Goal: Task Accomplishment & Management: Use online tool/utility

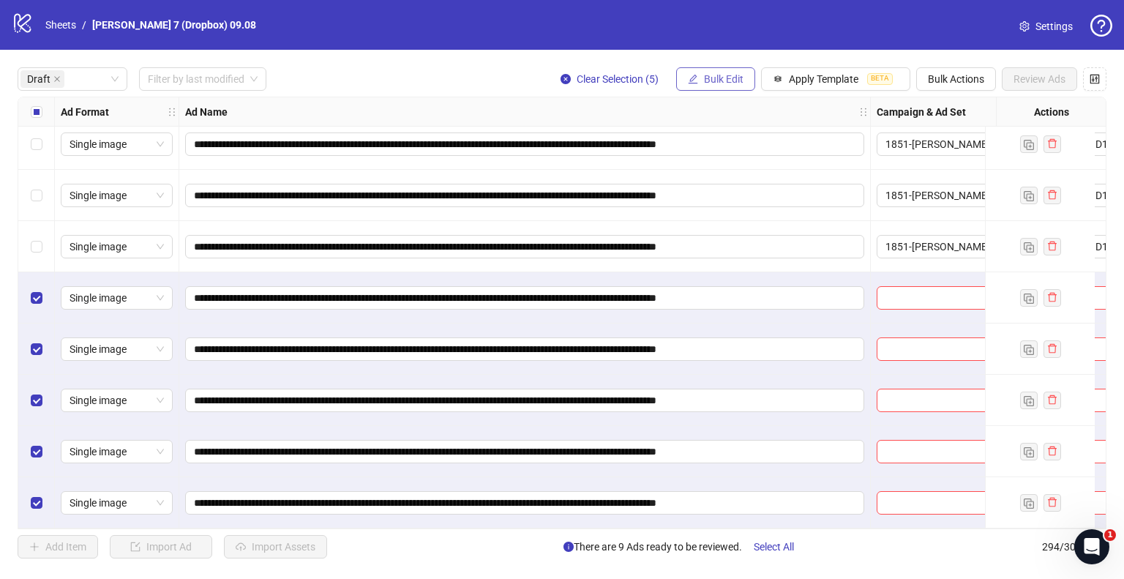
click at [723, 76] on span "Bulk Edit" at bounding box center [724, 79] width 40 height 12
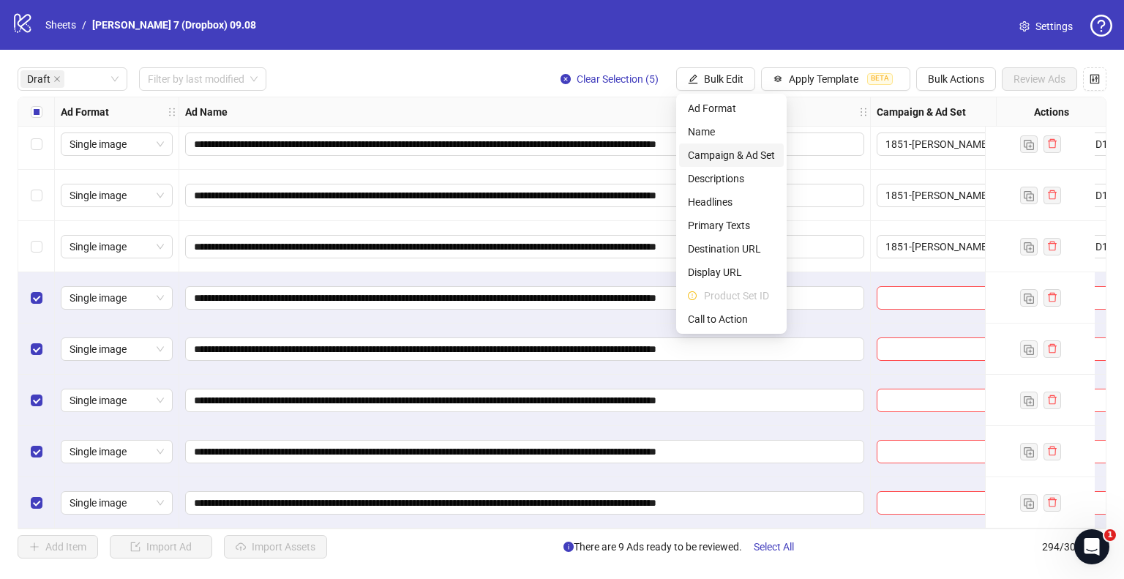
click at [733, 157] on span "Campaign & Ad Set" at bounding box center [731, 155] width 87 height 16
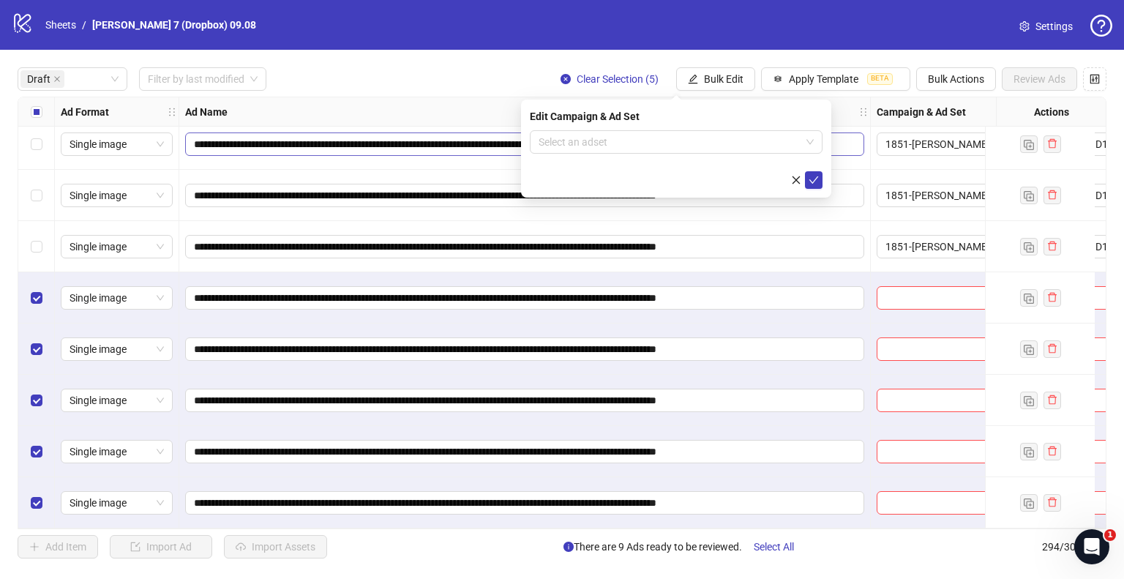
click at [639, 123] on div "Edit Campaign & Ad Set" at bounding box center [676, 116] width 293 height 16
click at [638, 144] on input "search" at bounding box center [670, 142] width 262 height 22
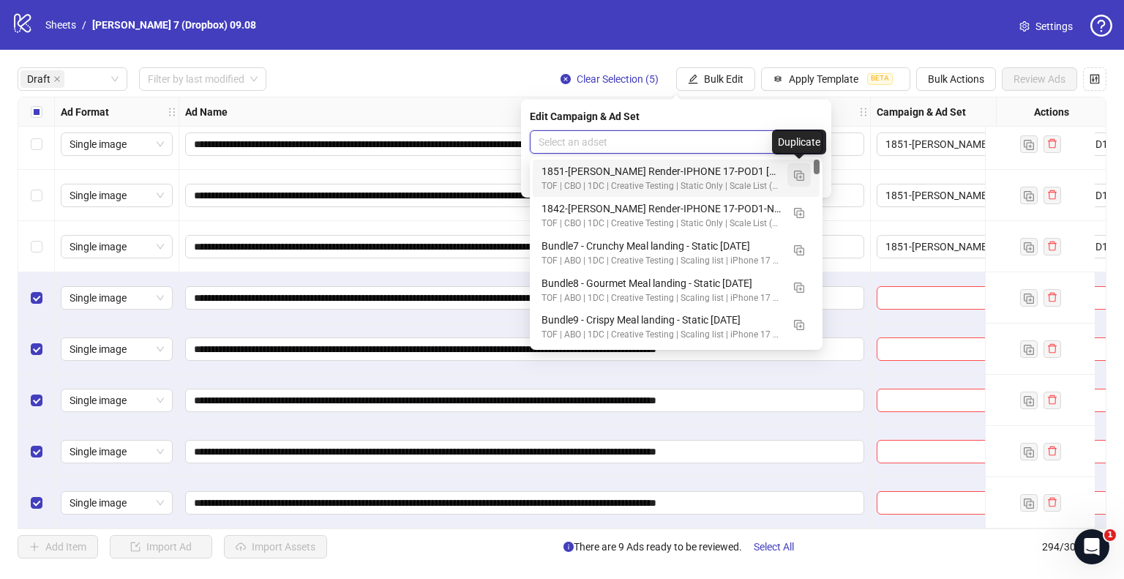
click at [800, 171] on img "button" at bounding box center [799, 175] width 10 height 10
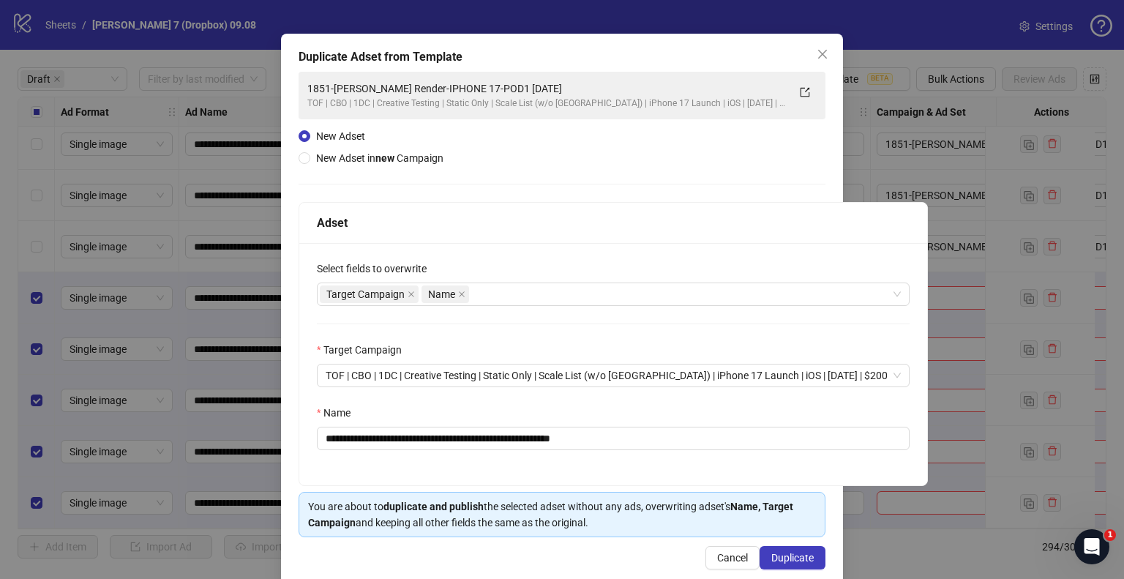
scroll to position [61, 0]
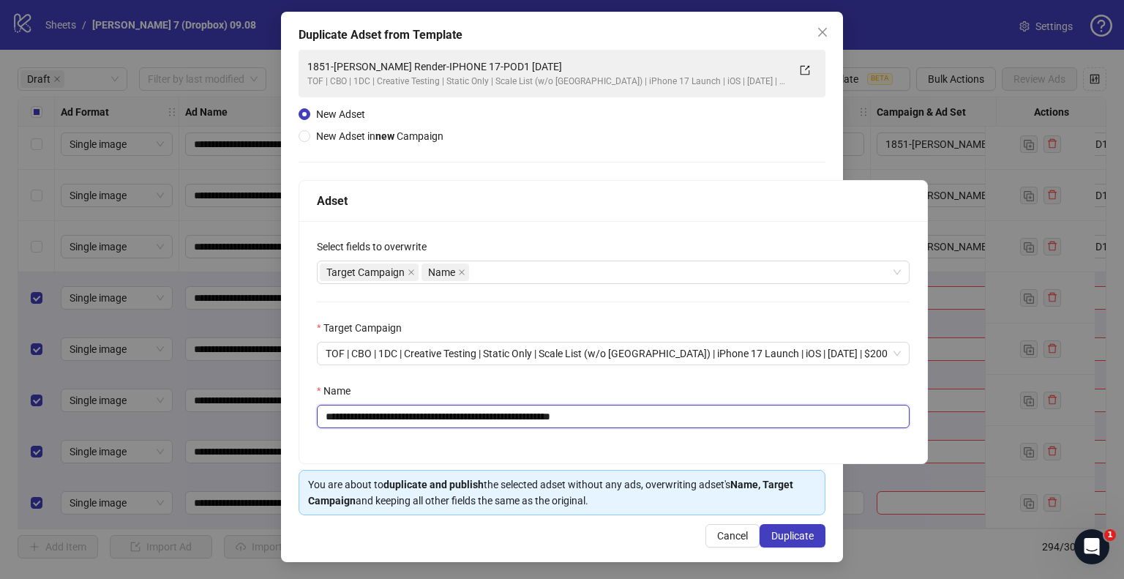
drag, startPoint x: 535, startPoint y: 418, endPoint x: 0, endPoint y: 447, distance: 535.7
click at [0, 447] on div "**********" at bounding box center [562, 289] width 1124 height 579
paste input "text"
drag, startPoint x: 593, startPoint y: 418, endPoint x: 840, endPoint y: 419, distance: 246.6
click at [839, 419] on div "**********" at bounding box center [613, 416] width 593 height 23
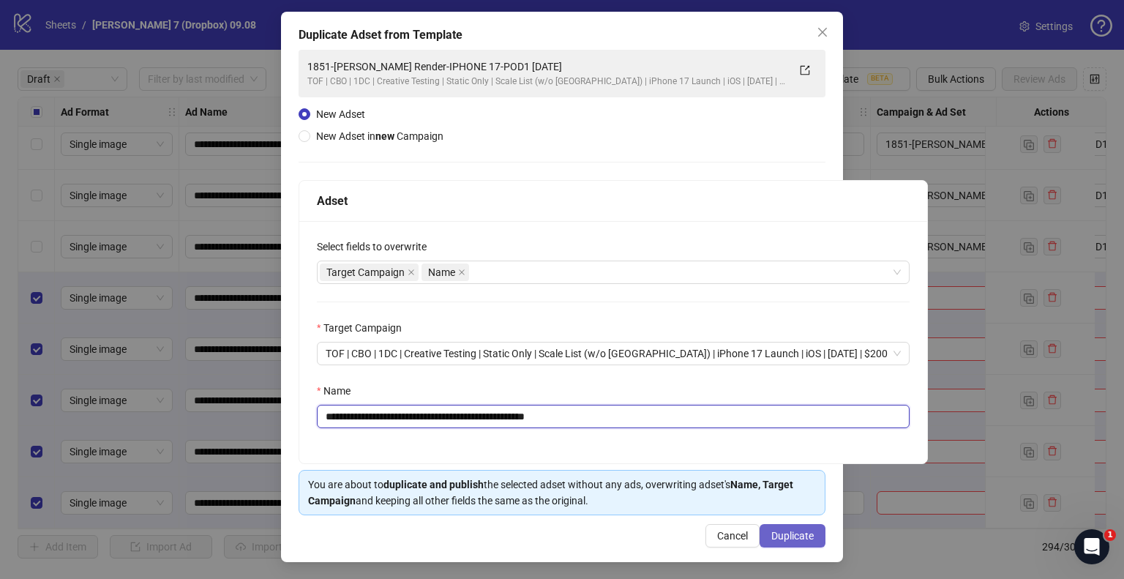
type input "**********"
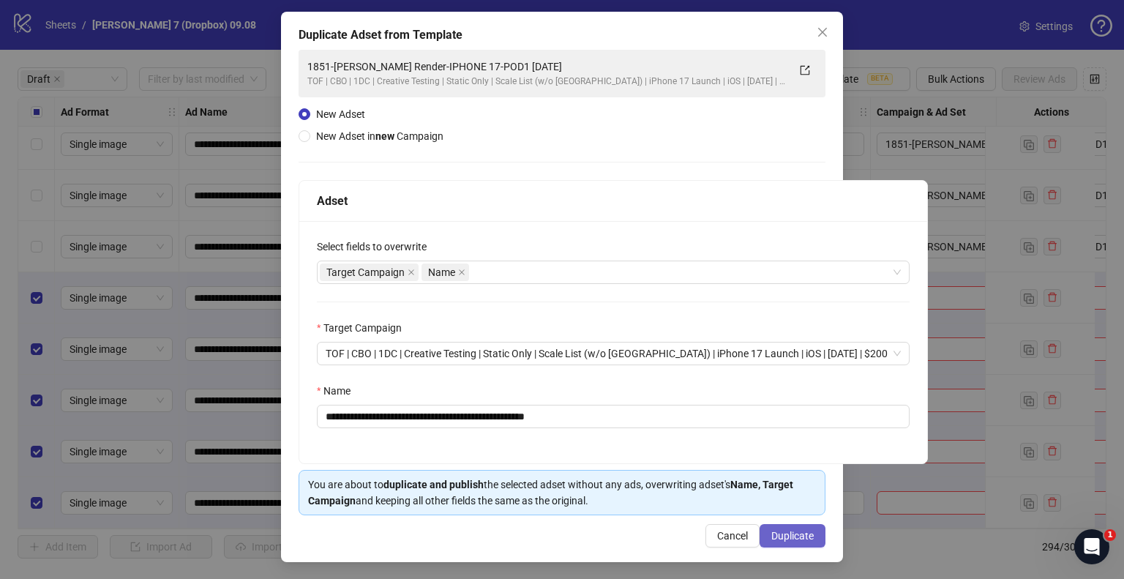
click at [792, 533] on span "Duplicate" at bounding box center [792, 536] width 42 height 12
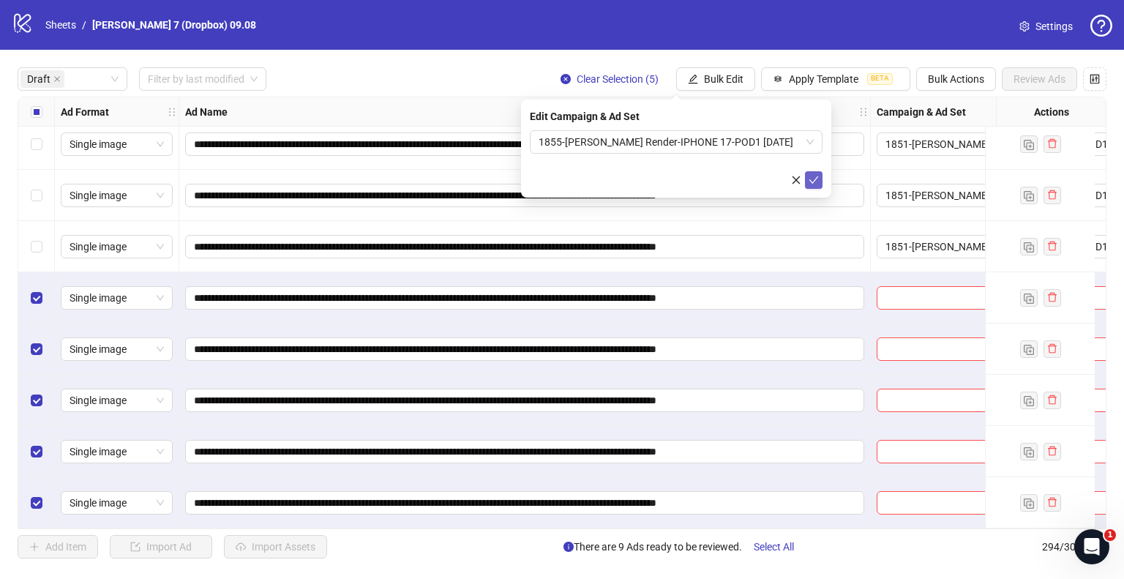
click at [812, 173] on button "submit" at bounding box center [814, 180] width 18 height 18
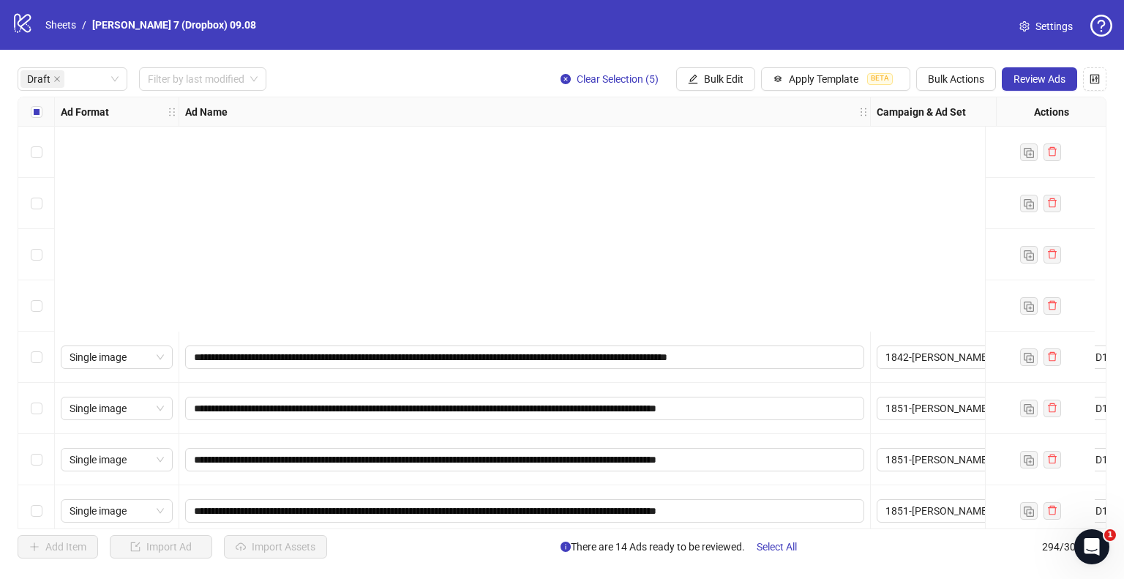
scroll to position [321, 0]
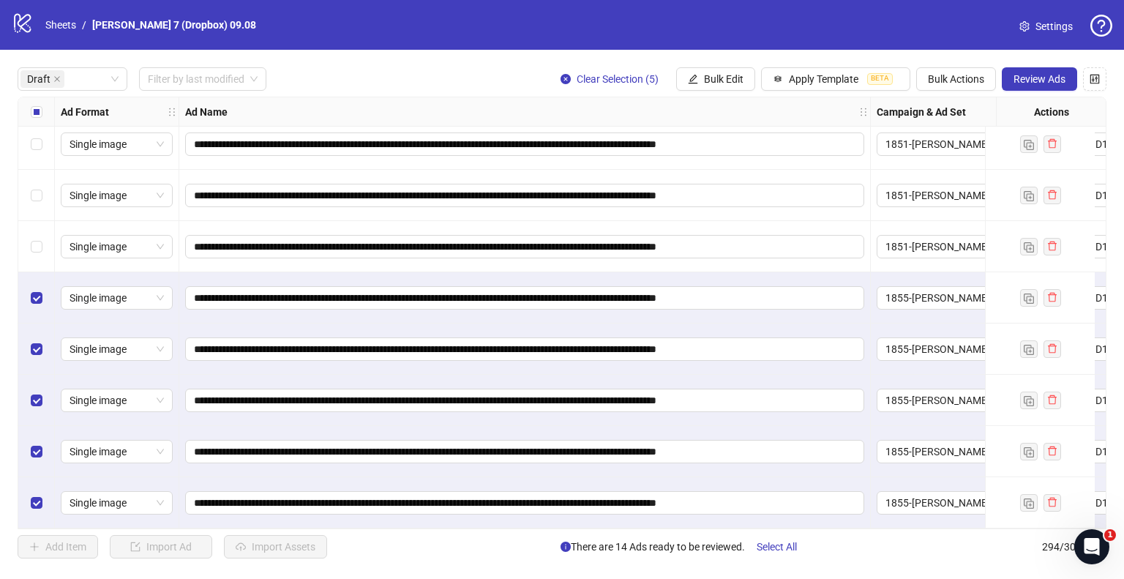
click at [44, 109] on div "Select all rows" at bounding box center [36, 111] width 37 height 29
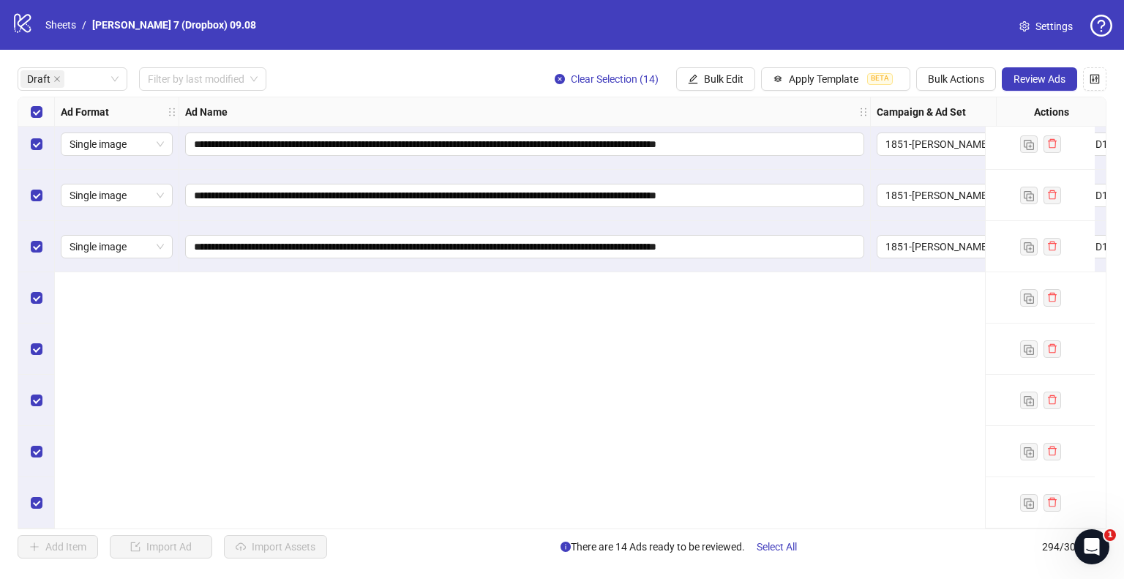
scroll to position [0, 0]
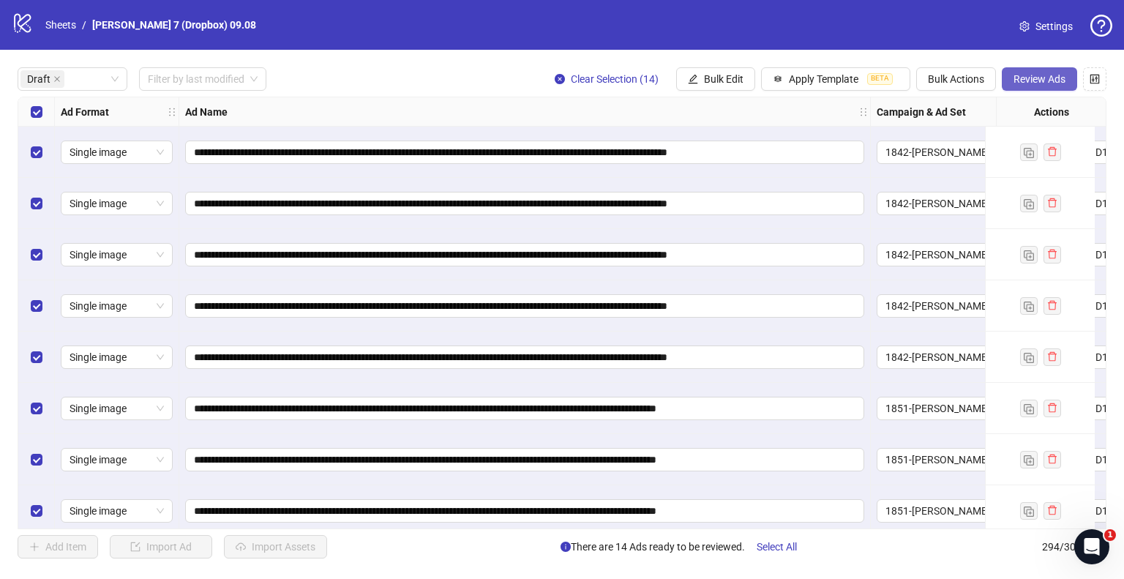
click at [1032, 78] on span "Review Ads" at bounding box center [1039, 79] width 52 height 12
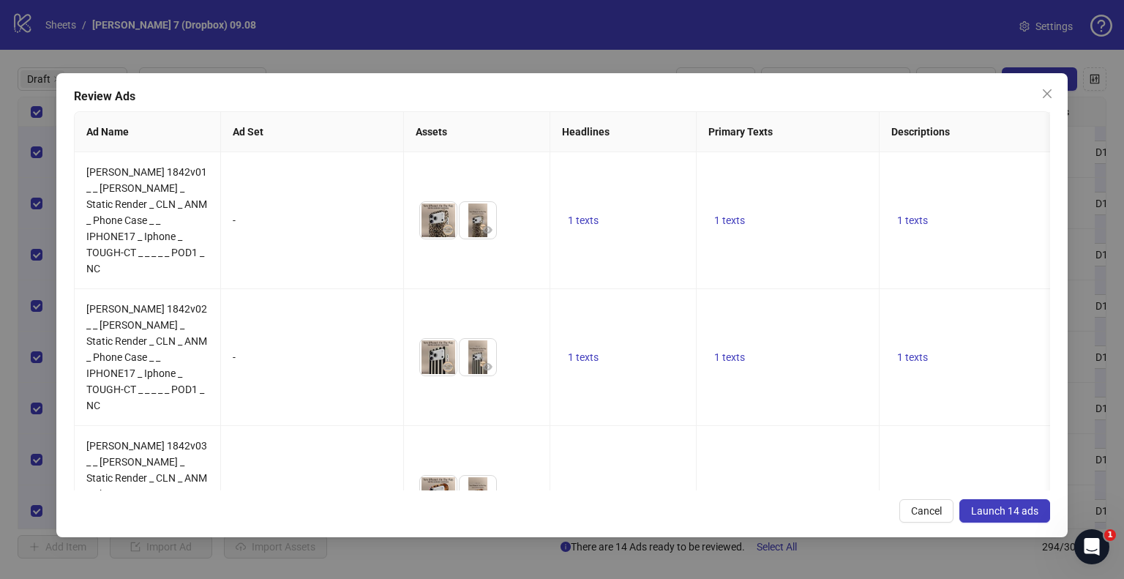
click at [1002, 505] on span "Launch 14 ads" at bounding box center [1004, 511] width 67 height 12
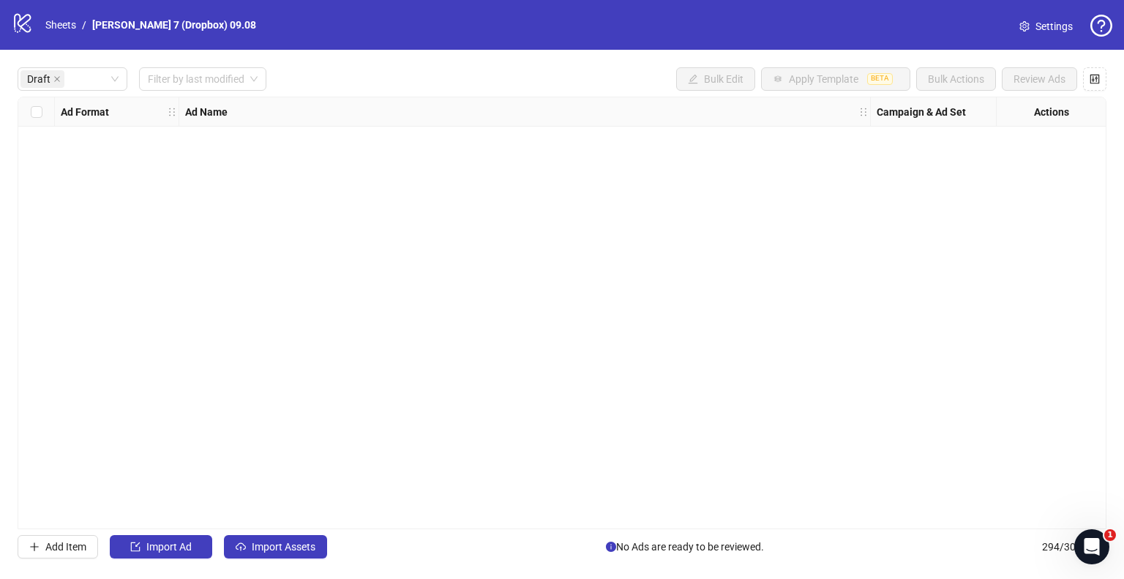
click at [66, 10] on div "logo/logo-mobile Sheets / [PERSON_NAME] 7 (Dropbox) 09.08 Settings" at bounding box center [562, 25] width 1124 height 50
click at [68, 15] on div "logo/logo-mobile Sheets / [PERSON_NAME] 7 (Dropbox) 09.08" at bounding box center [137, 25] width 250 height 26
click at [68, 23] on link "Sheets" at bounding box center [60, 25] width 37 height 16
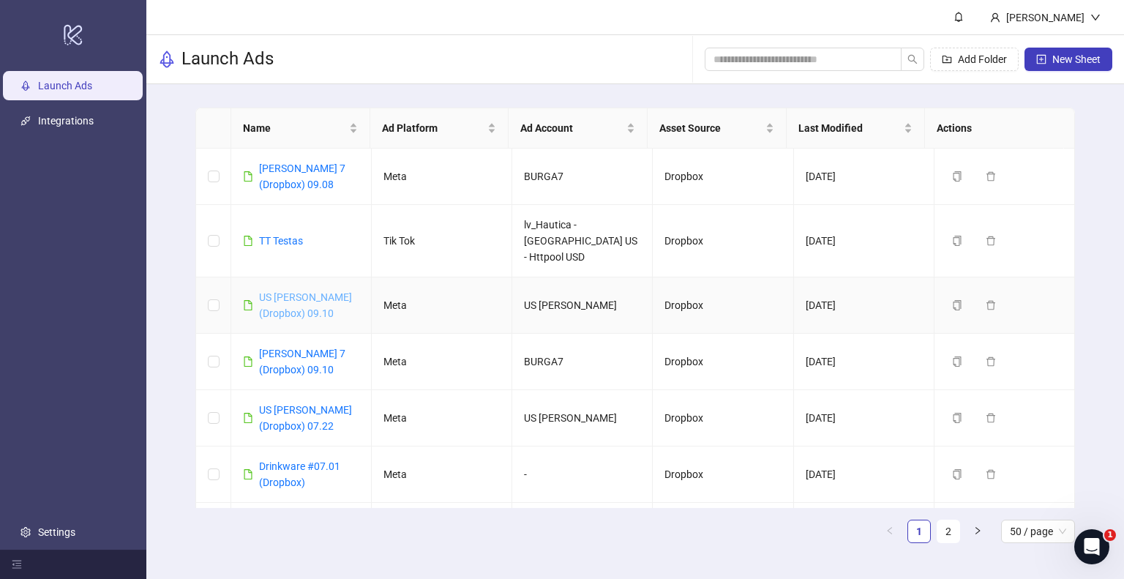
click at [288, 291] on link "US [PERSON_NAME] (Dropbox) 09.10" at bounding box center [305, 305] width 93 height 28
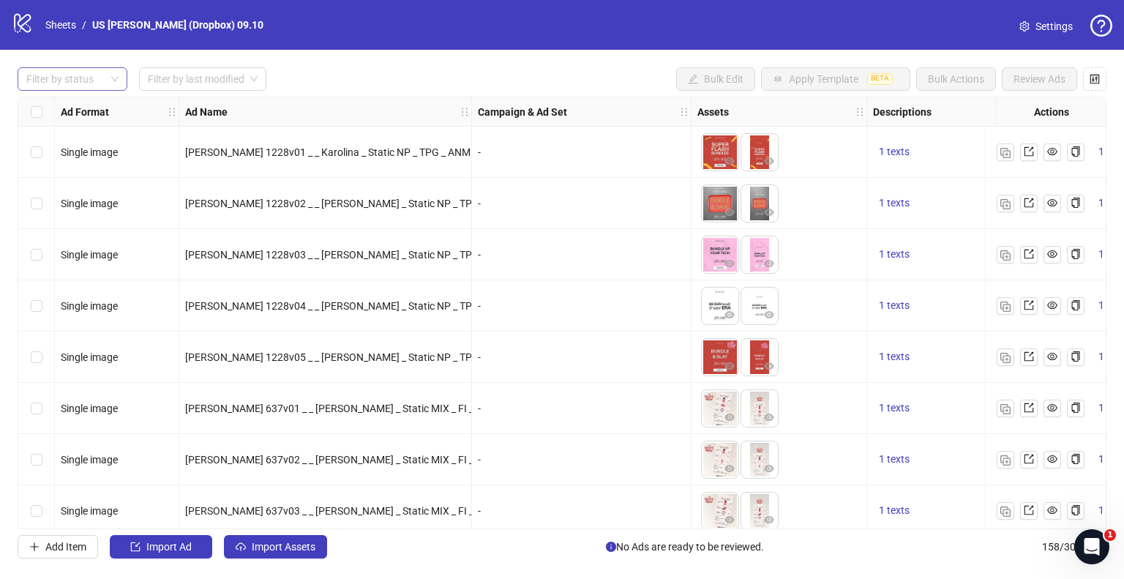
click at [71, 75] on div at bounding box center [64, 79] width 89 height 20
click at [204, 59] on div "Filter by status Filter by last modified Bulk Edit Apply Template BETA Bulk Act…" at bounding box center [562, 313] width 1124 height 526
click at [112, 77] on div "Filter by status" at bounding box center [73, 78] width 110 height 23
click at [61, 31] on link "Sheets" at bounding box center [60, 25] width 37 height 16
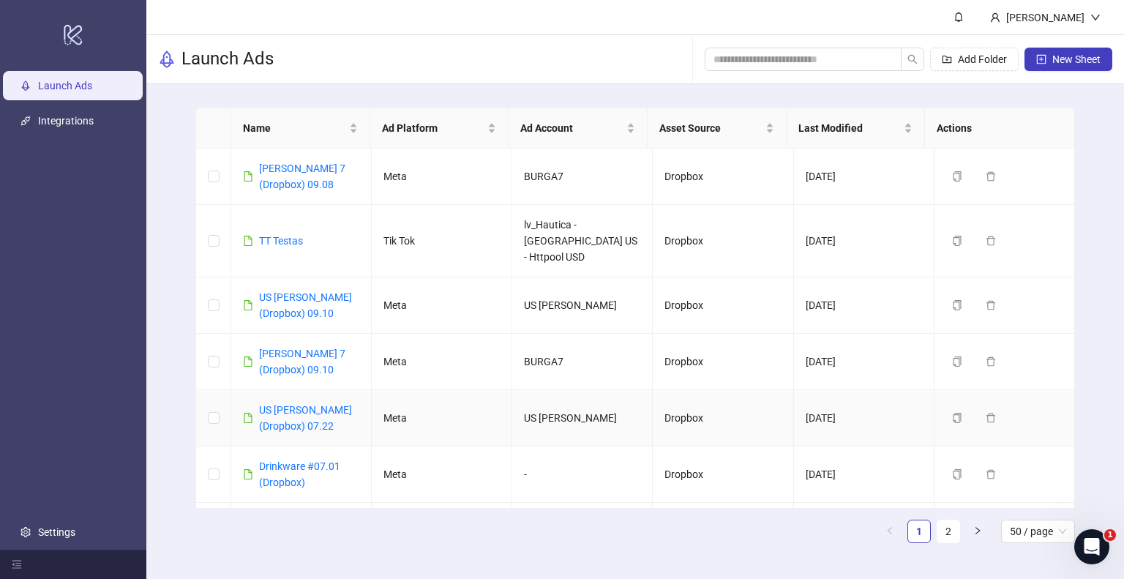
click at [296, 402] on div "US [PERSON_NAME] (Dropbox) 07.22" at bounding box center [309, 418] width 100 height 32
click at [296, 404] on link "US [PERSON_NAME] (Dropbox) 07.22" at bounding box center [305, 418] width 93 height 28
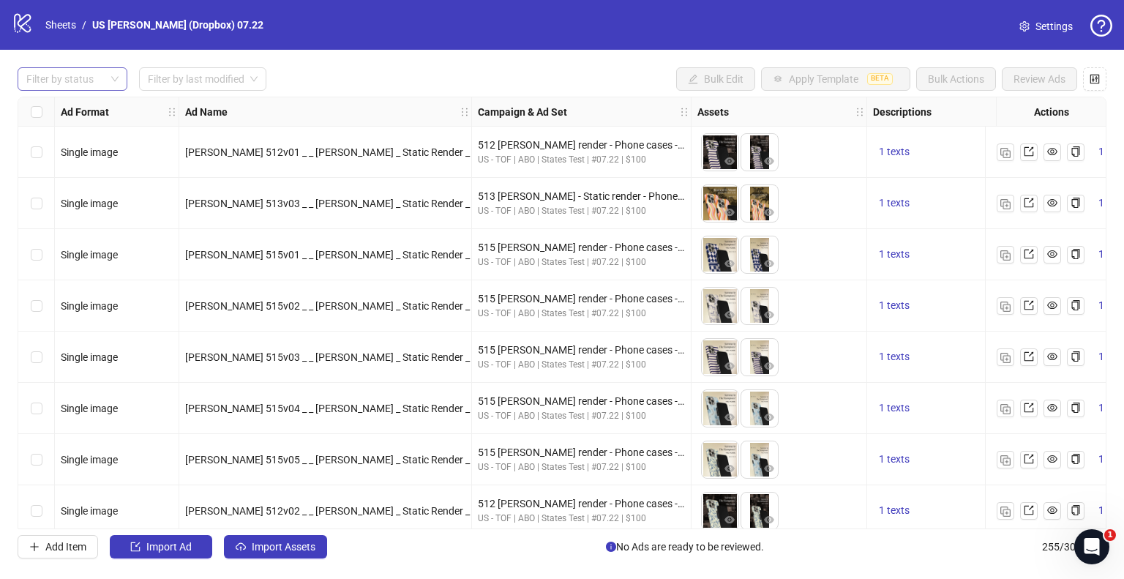
click at [94, 84] on div at bounding box center [64, 79] width 89 height 20
click at [55, 108] on div "Draft" at bounding box center [72, 108] width 86 height 16
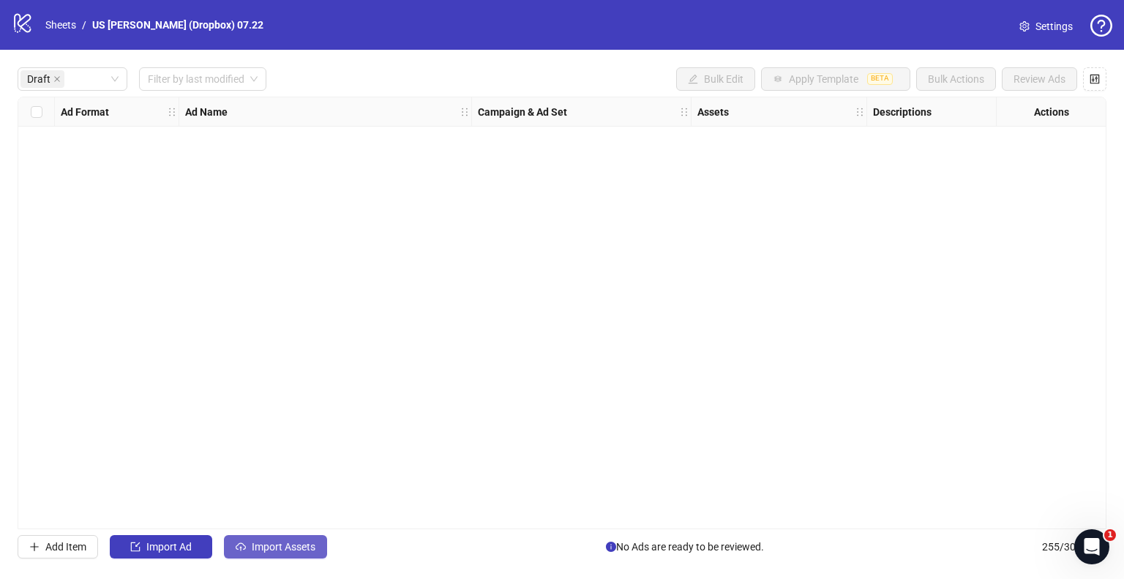
click at [287, 544] on span "Import Assets" at bounding box center [284, 547] width 64 height 12
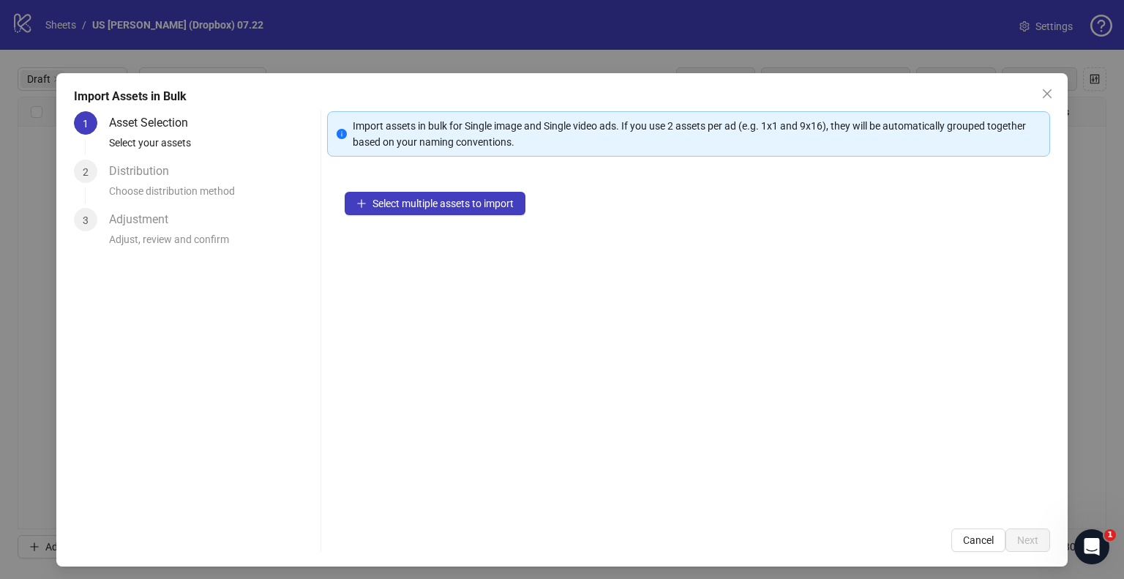
click at [424, 189] on div "Select multiple assets to import" at bounding box center [688, 342] width 723 height 337
click at [423, 204] on span "Select multiple assets to import" at bounding box center [442, 204] width 141 height 12
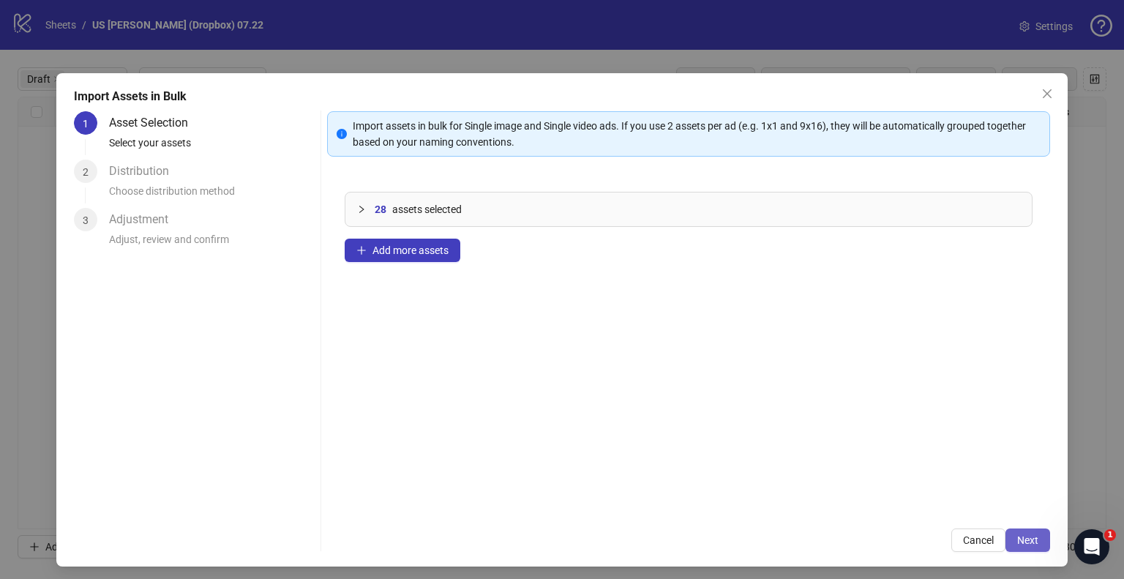
click at [1019, 534] on span "Next" at bounding box center [1027, 540] width 21 height 12
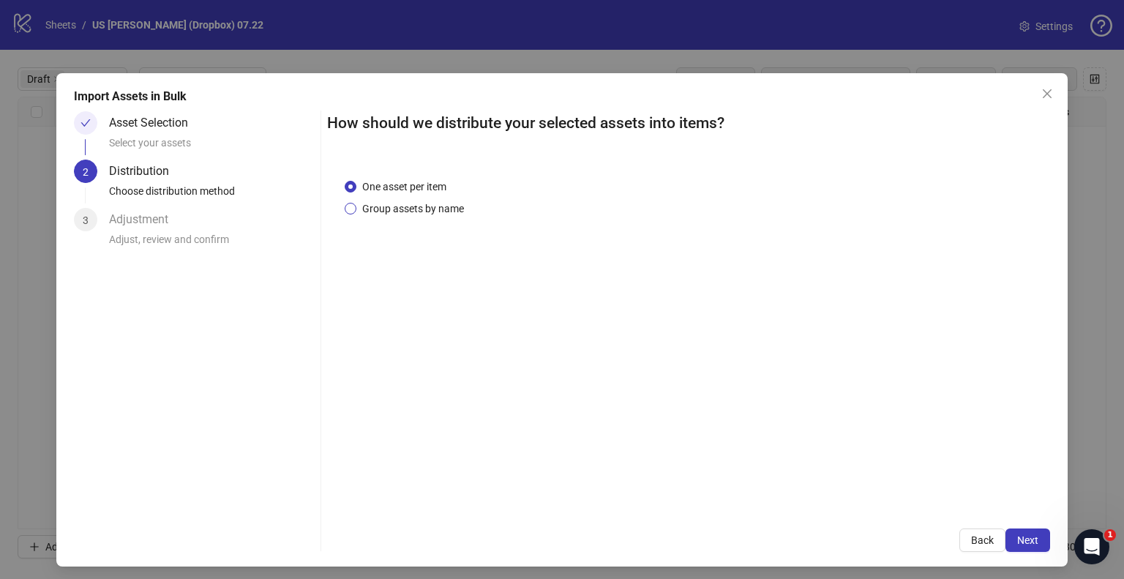
click at [428, 209] on span "Group assets by name" at bounding box center [412, 209] width 113 height 16
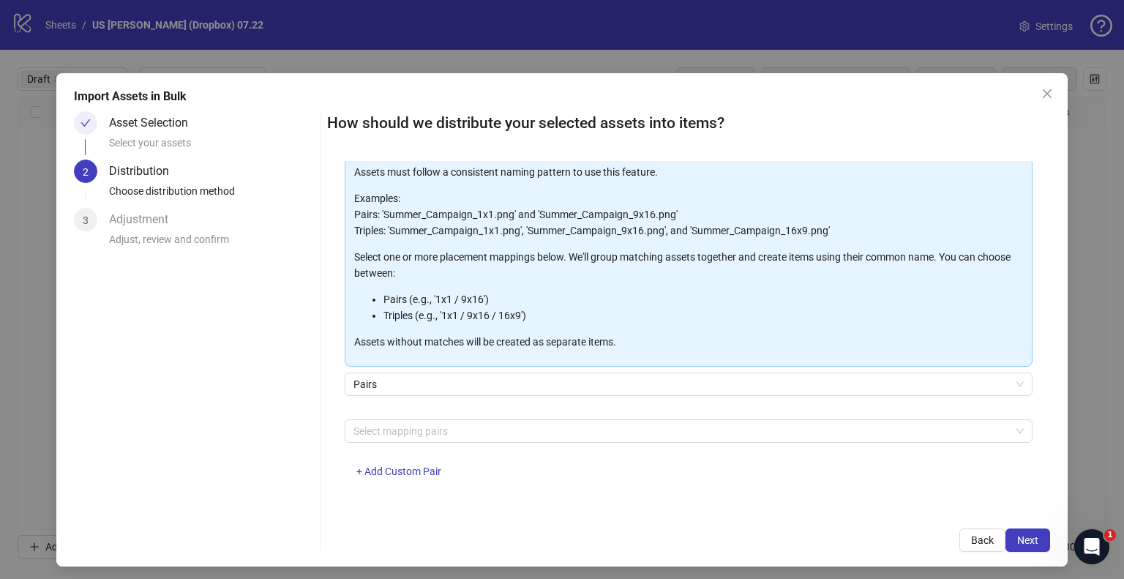
scroll to position [78, 0]
click at [377, 476] on button "+ Add Custom Pair" at bounding box center [399, 471] width 108 height 23
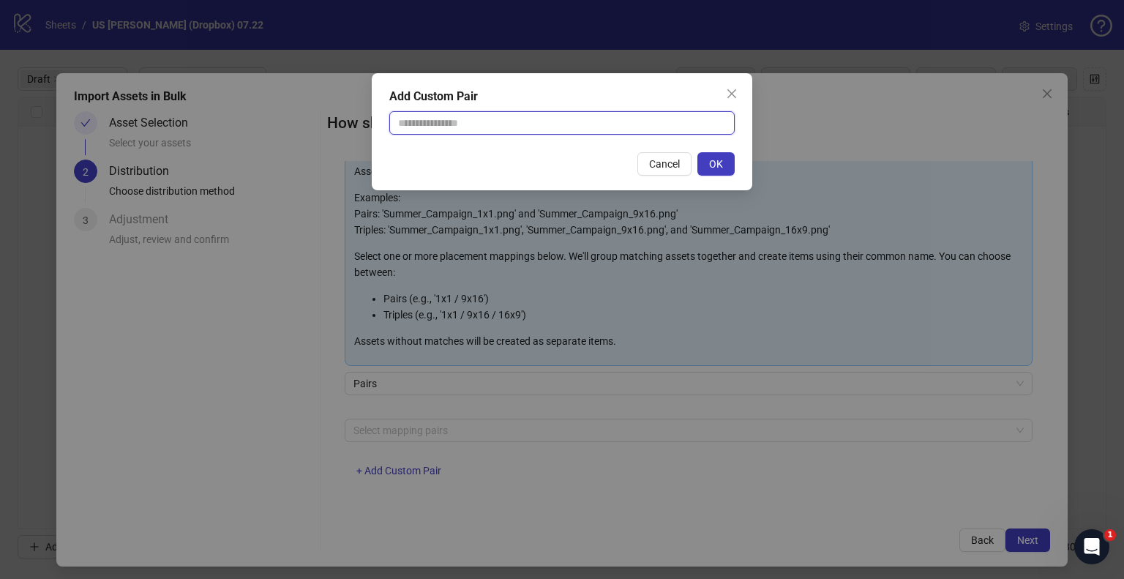
click at [474, 122] on input "text" at bounding box center [561, 122] width 345 height 23
type input "**********"
click at [715, 160] on span "OK" at bounding box center [716, 164] width 14 height 12
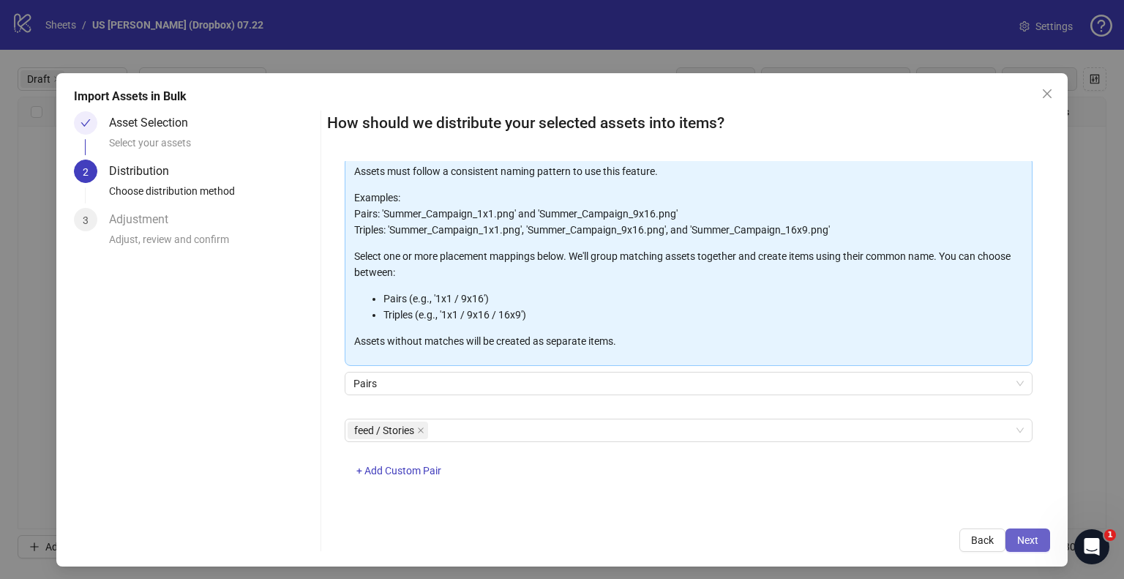
click at [1029, 546] on button "Next" at bounding box center [1027, 539] width 45 height 23
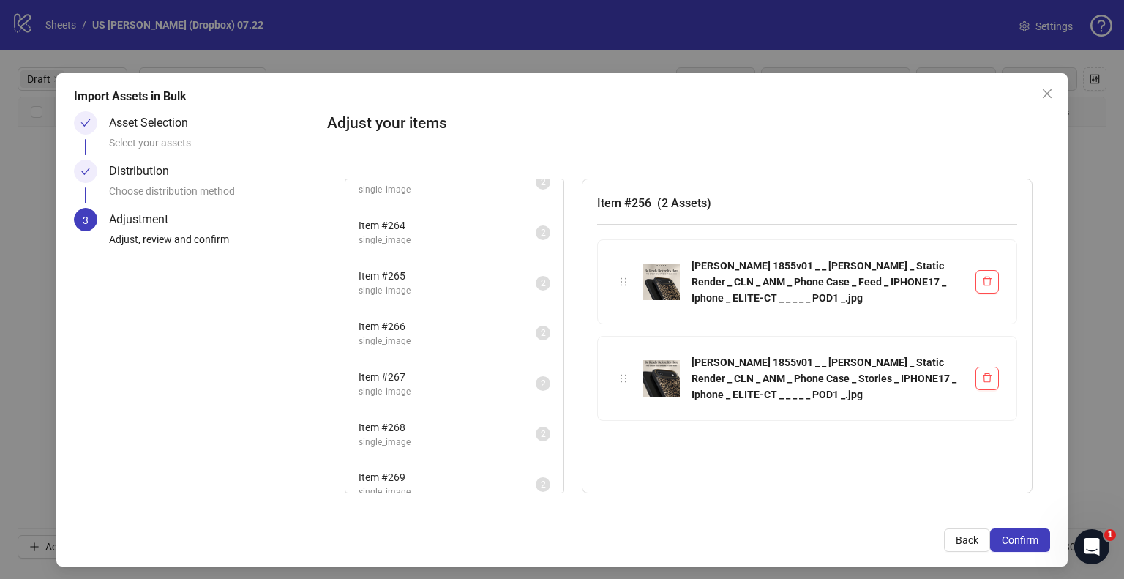
scroll to position [383, 0]
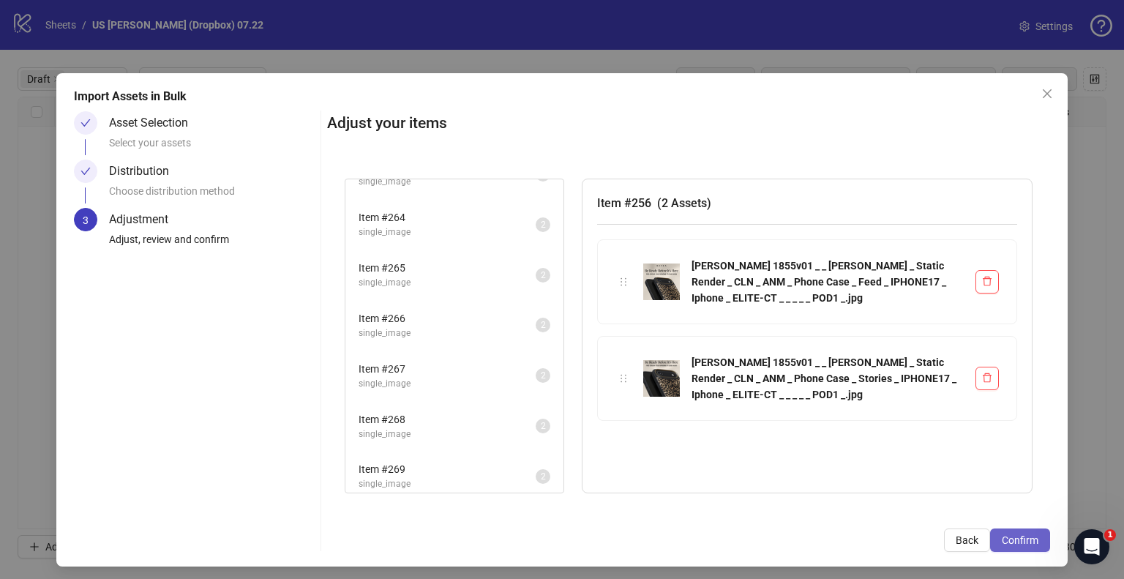
click at [990, 533] on button "Confirm" at bounding box center [1020, 539] width 60 height 23
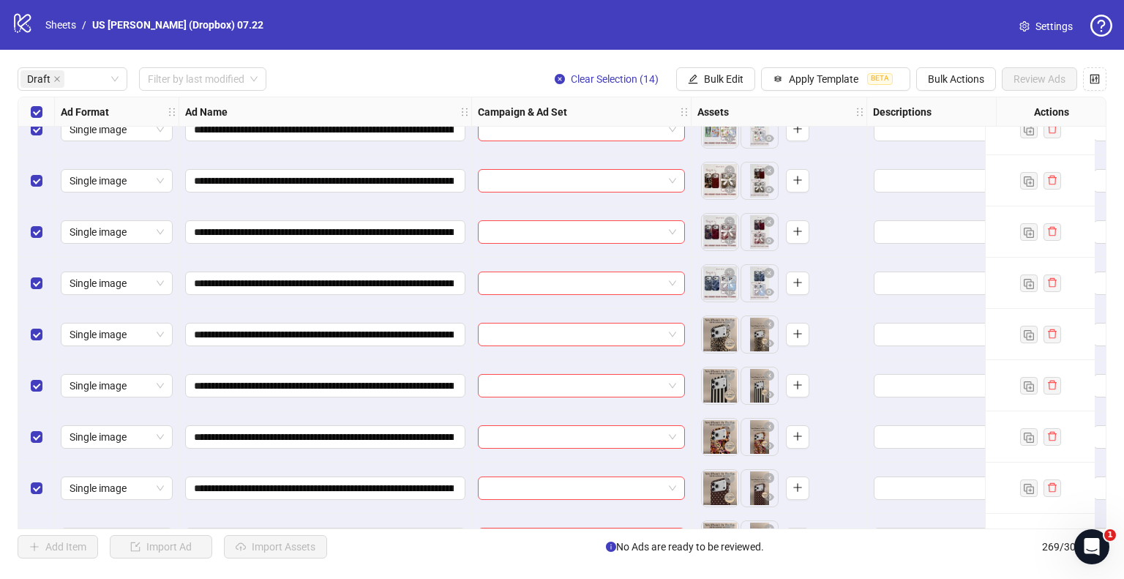
scroll to position [321, 0]
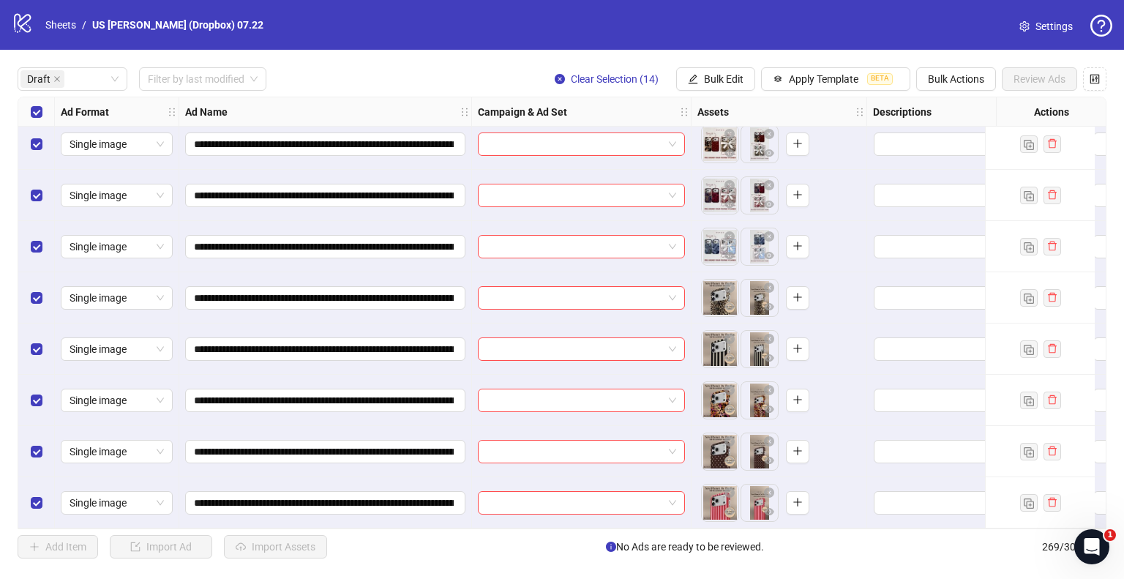
click at [723, 78] on div "Import Assets in Bulk Asset Selection Select your assets Distribution Choose di…" at bounding box center [562, 289] width 1124 height 579
click at [704, 72] on div "Import Assets in Bulk Asset Selection Select your assets Distribution Choose di…" at bounding box center [562, 289] width 1124 height 579
click at [702, 78] on div "Import Assets in Bulk Asset Selection Select your assets Distribution Choose di…" at bounding box center [562, 289] width 1124 height 579
click at [702, 76] on div "Import Assets in Bulk Asset Selection Select your assets Distribution Choose di…" at bounding box center [562, 289] width 1124 height 579
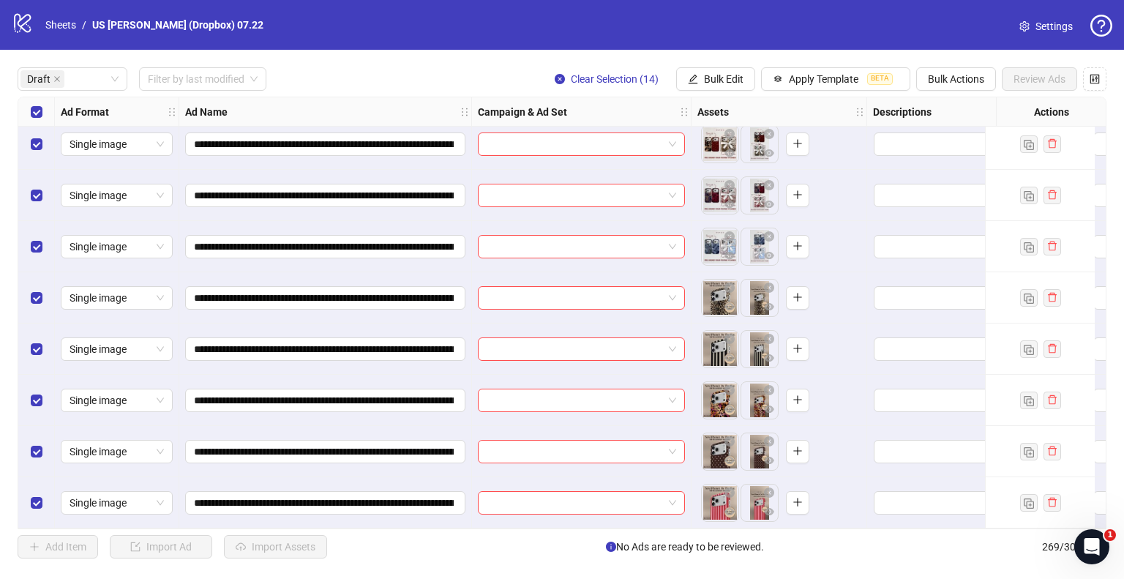
click at [398, 78] on div "Import Assets in Bulk Asset Selection Select your assets Distribution Choose di…" at bounding box center [562, 289] width 1124 height 579
click at [712, 78] on div "Import Assets in Bulk Asset Selection Select your assets Distribution Choose di…" at bounding box center [562, 289] width 1124 height 579
click at [532, 67] on div "Import Assets in Bulk Asset Selection Select your assets Distribution Choose di…" at bounding box center [562, 289] width 1124 height 579
